Goal: Information Seeking & Learning: Learn about a topic

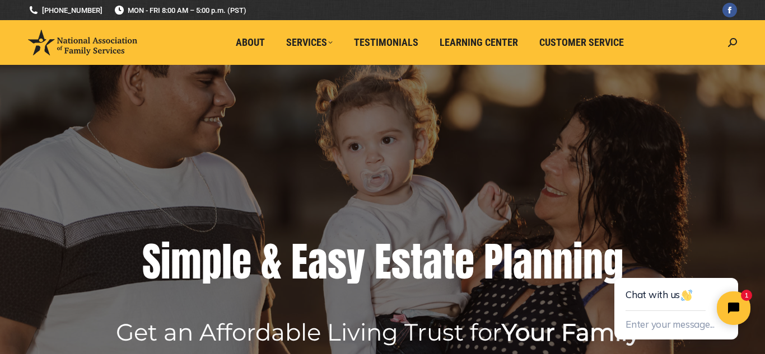
click at [87, 47] on img at bounding box center [82, 43] width 109 height 26
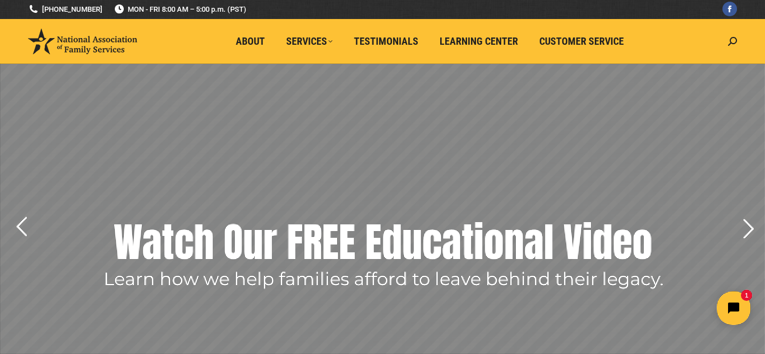
click at [431, 262] on rs-layer "Watch Our FREE Educational Video" at bounding box center [383, 242] width 539 height 56
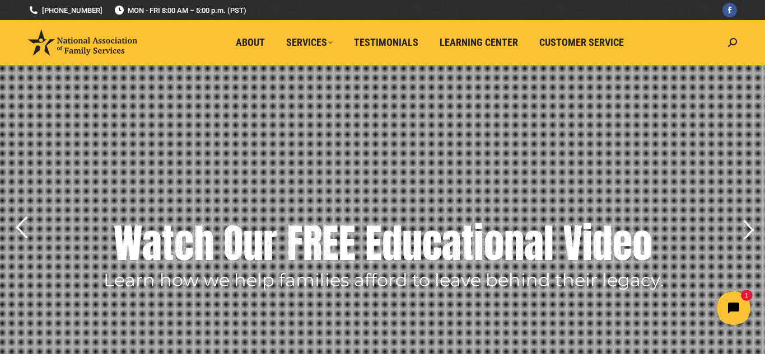
click at [23, 230] on rs-arrow at bounding box center [21, 228] width 28 height 28
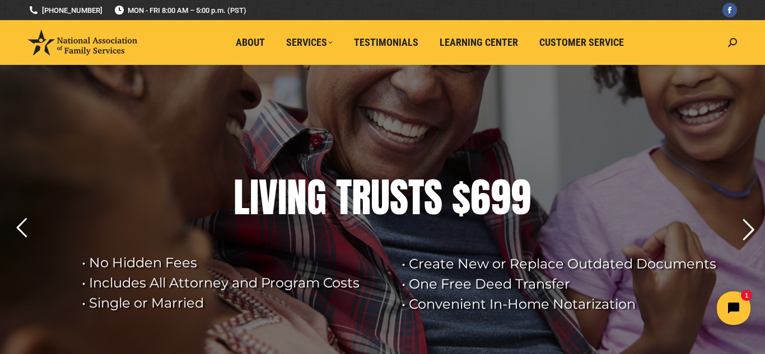
click at [742, 235] on rs-arrow at bounding box center [748, 230] width 28 height 28
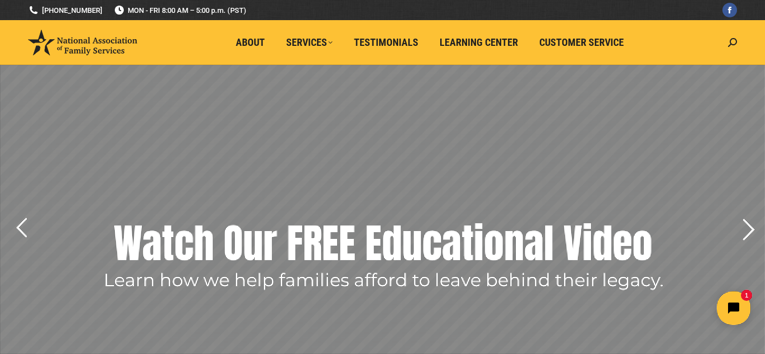
click at [742, 235] on rs-arrow at bounding box center [748, 230] width 28 height 28
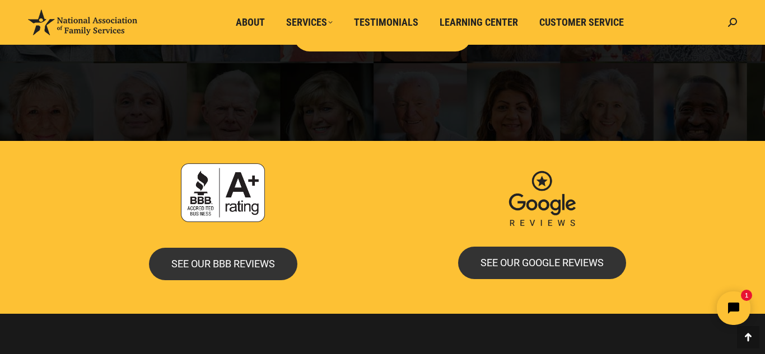
scroll to position [2228, 0]
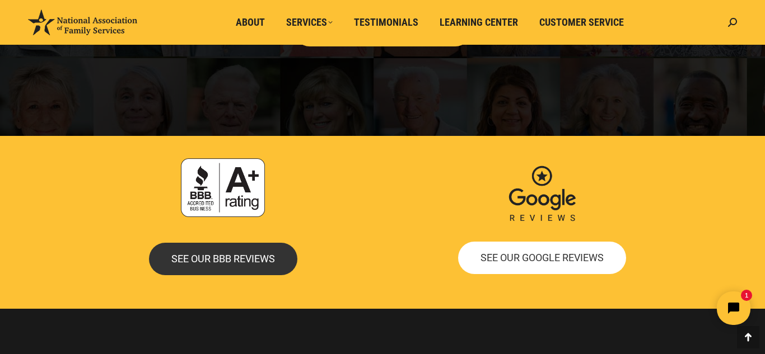
click at [488, 264] on link "SEE OUR GOOGLE REVIEWS" at bounding box center [542, 258] width 168 height 32
